Goal: Navigation & Orientation: Find specific page/section

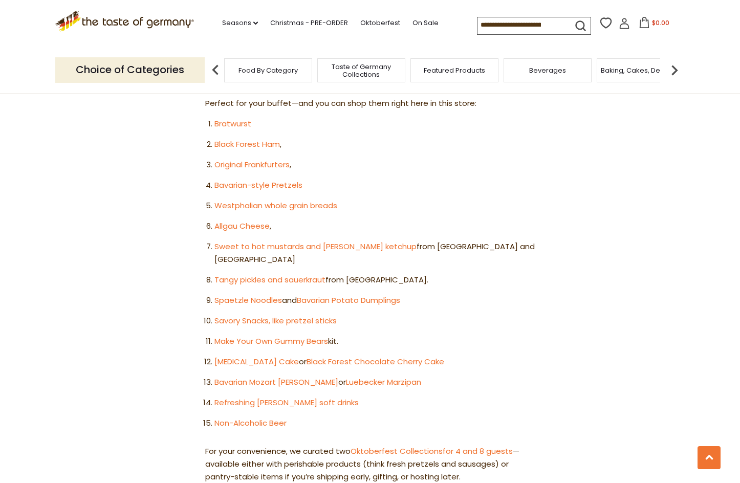
scroll to position [511, 0]
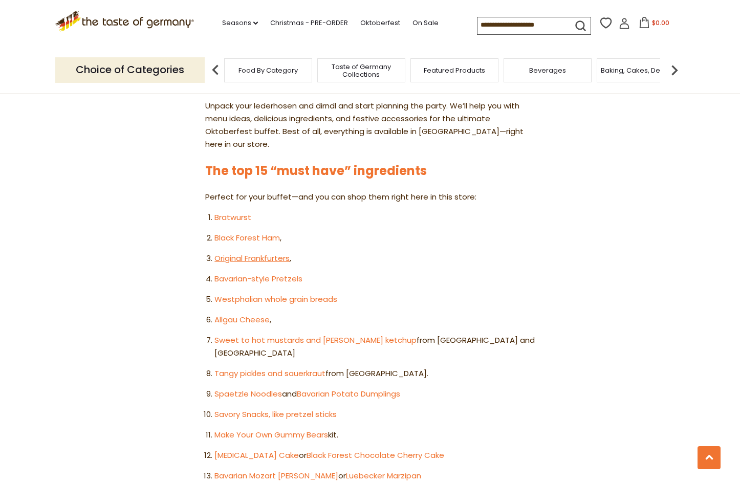
click at [261, 253] on link "Original Frankfurters" at bounding box center [251, 258] width 75 height 11
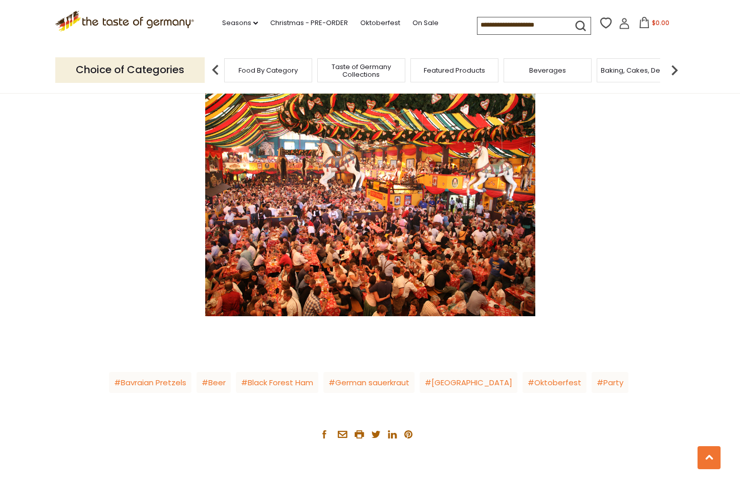
scroll to position [1787, 0]
